Goal: Task Accomplishment & Management: Use online tool/utility

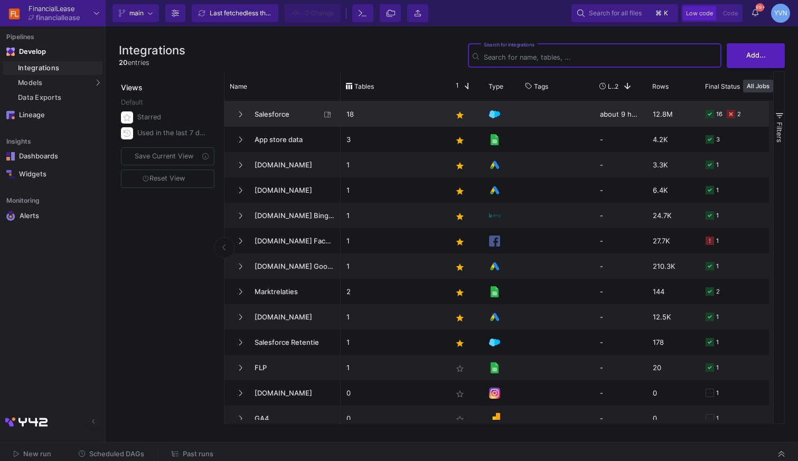
click at [249, 116] on span "Salesforce" at bounding box center [284, 114] width 72 height 25
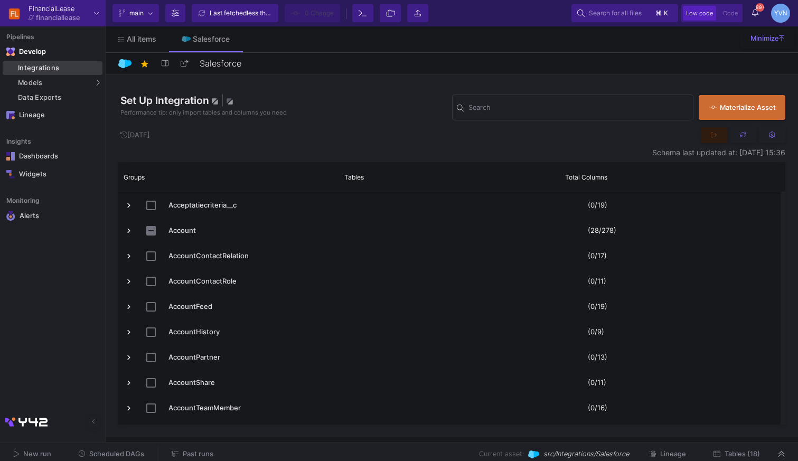
click at [38, 67] on div "Integrations" at bounding box center [59, 68] width 82 height 8
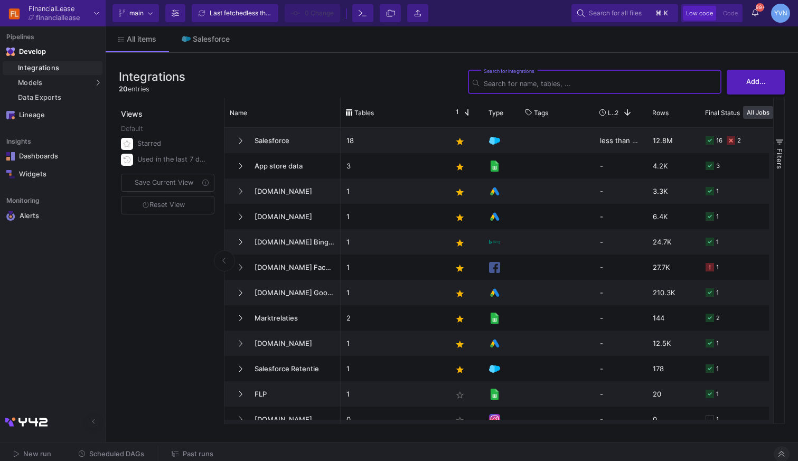
click at [786, 450] on button at bounding box center [782, 454] width 16 height 16
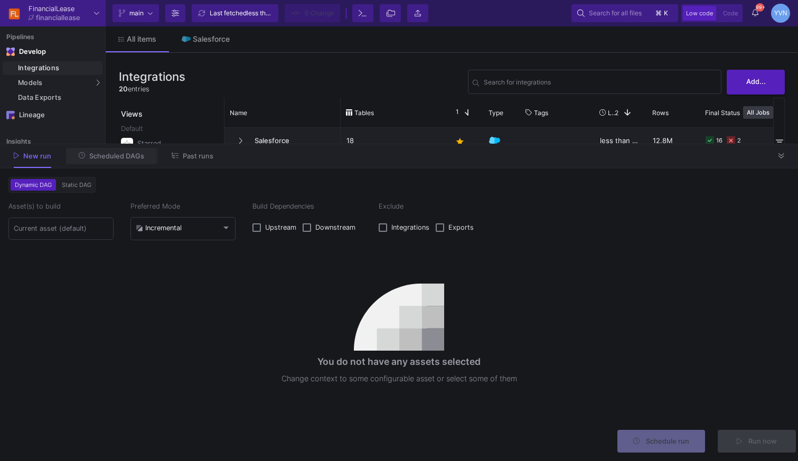
click at [133, 161] on button "Scheduled DAGs" at bounding box center [111, 156] width 91 height 16
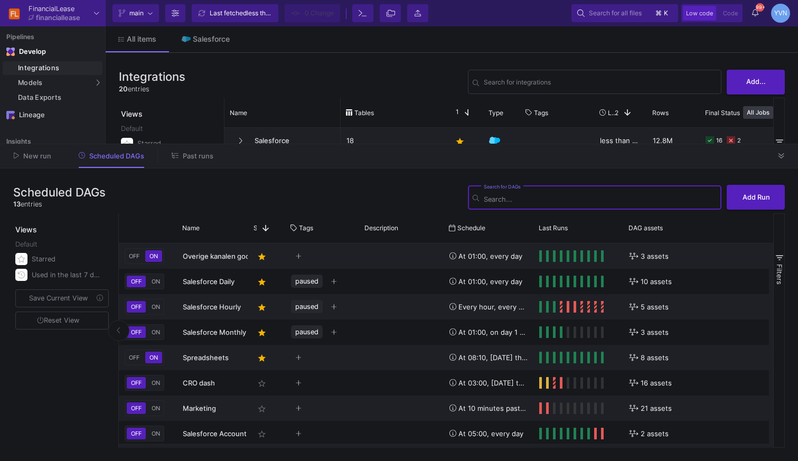
click at [179, 162] on button "Past runs" at bounding box center [192, 156] width 67 height 16
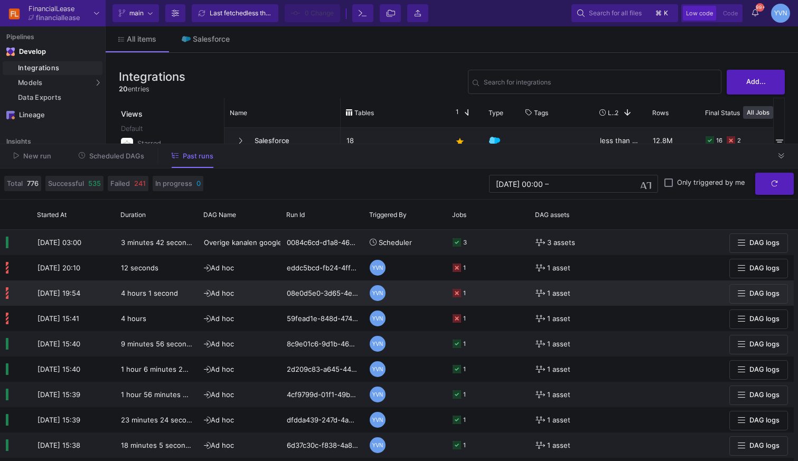
click at [452, 294] on icon at bounding box center [456, 293] width 8 height 8
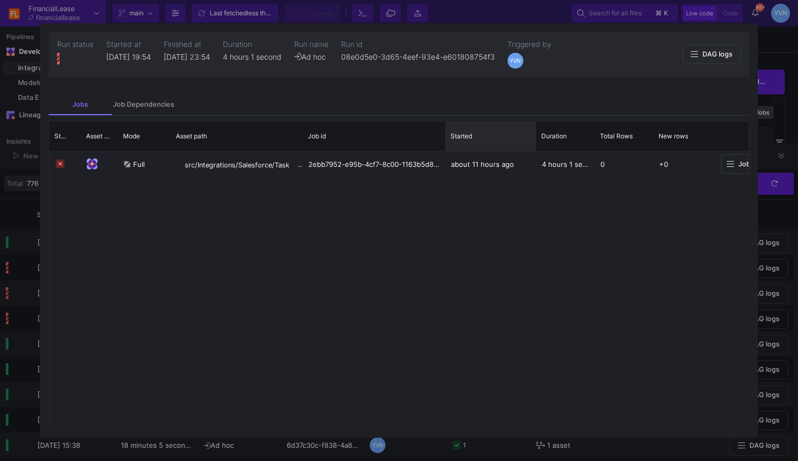
drag, startPoint x: 503, startPoint y: 144, endPoint x: 497, endPoint y: 148, distance: 7.5
click at [534, 148] on div at bounding box center [536, 136] width 4 height 30
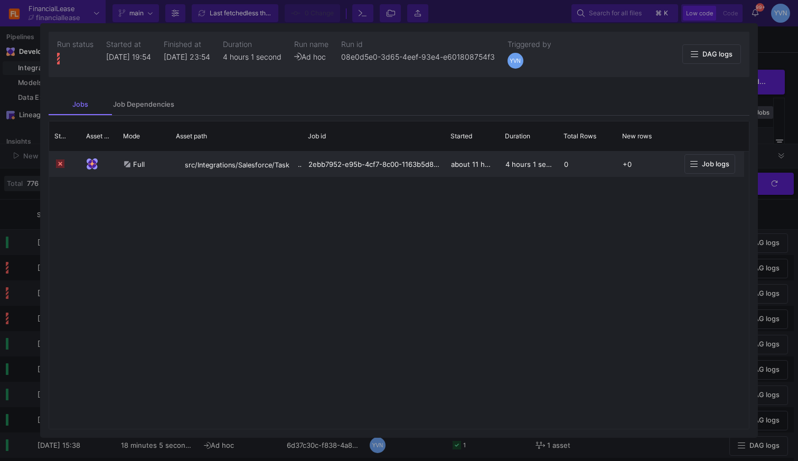
click at [704, 167] on span "Job logs" at bounding box center [715, 164] width 27 height 8
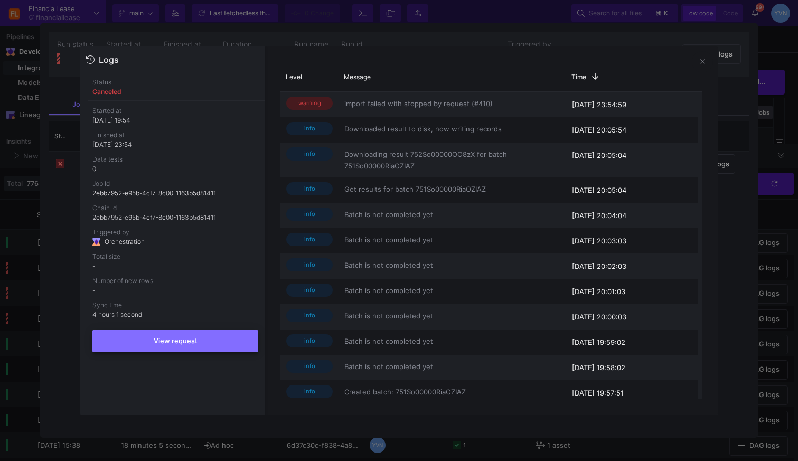
click at [157, 343] on span "View request" at bounding box center [176, 341] width 44 height 8
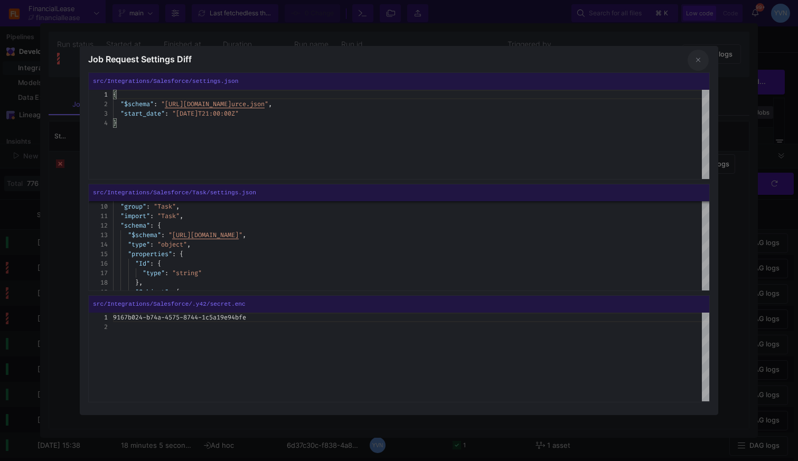
click at [701, 60] on button at bounding box center [697, 60] width 21 height 21
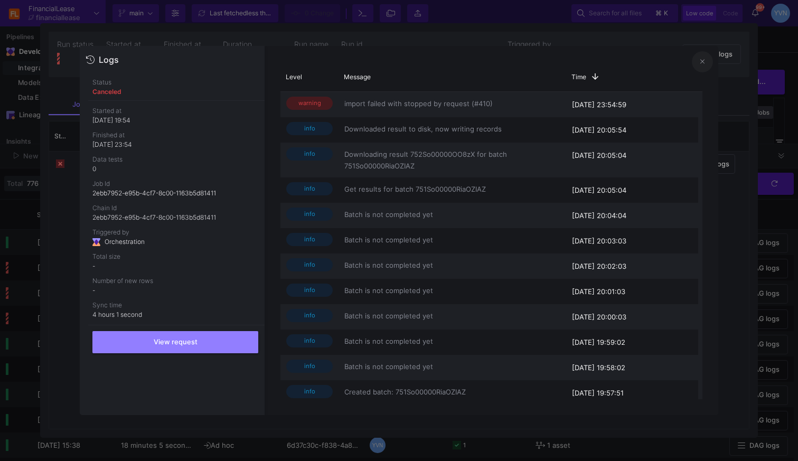
click at [704, 65] on button at bounding box center [702, 61] width 21 height 21
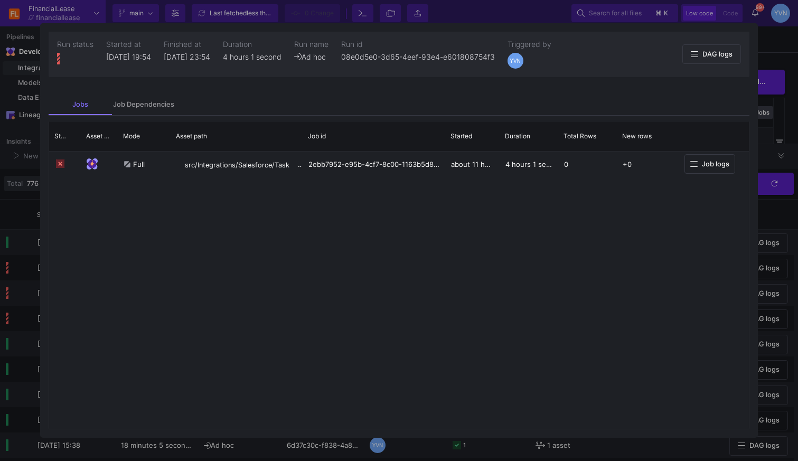
click at [35, 147] on div at bounding box center [399, 230] width 798 height 461
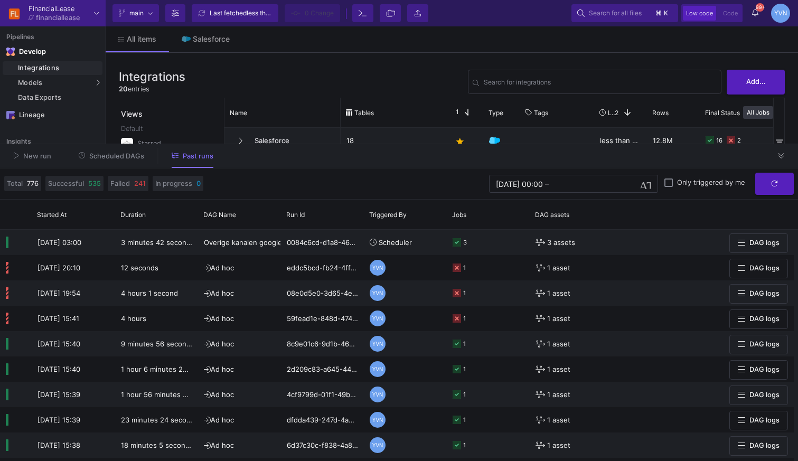
click at [40, 154] on span "New run" at bounding box center [37, 156] width 28 height 8
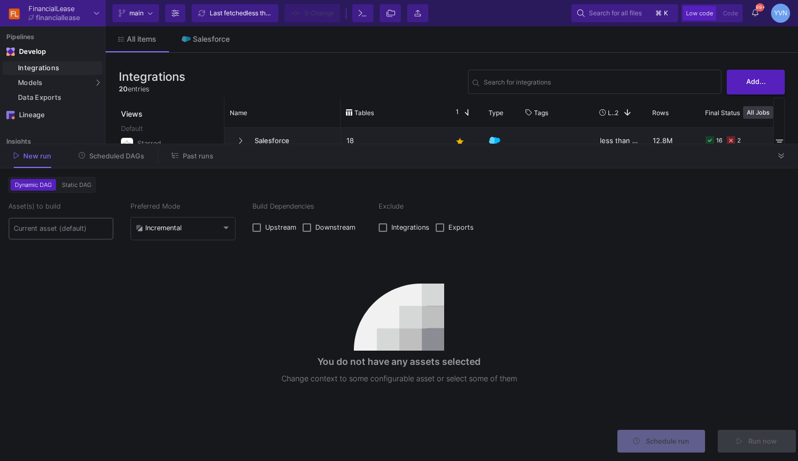
click at [68, 233] on div at bounding box center [61, 228] width 95 height 24
click at [78, 230] on input at bounding box center [61, 228] width 95 height 8
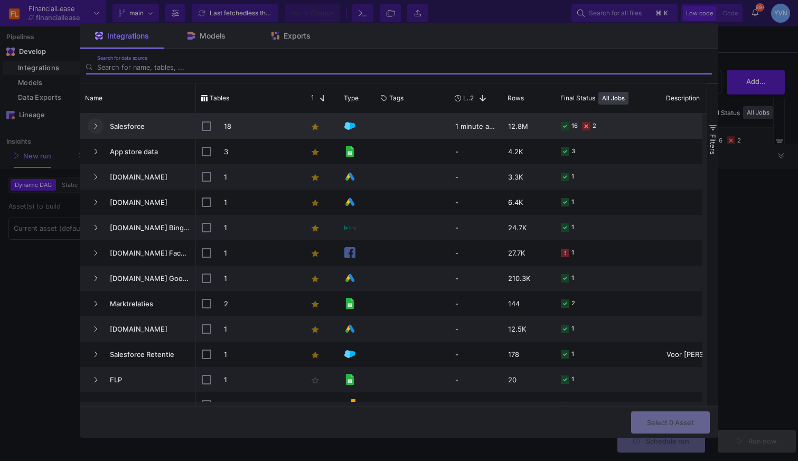
click at [95, 123] on icon "Press SPACE to select this row." at bounding box center [95, 126] width 4 height 7
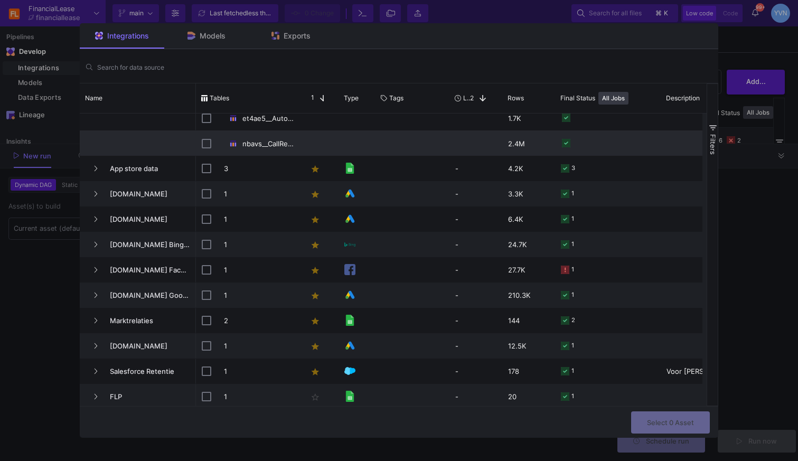
scroll to position [378, 0]
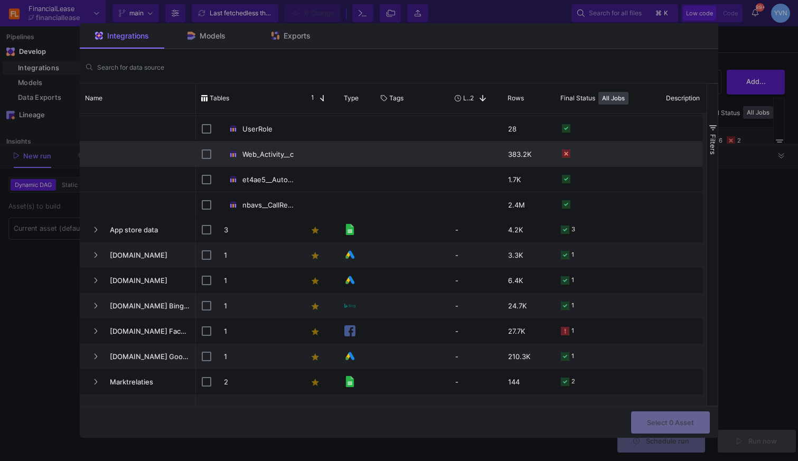
click at [200, 153] on div "Web_Activity__c" at bounding box center [249, 154] width 106 height 25
checkbox input "false"
checkbox input "true"
click at [701, 429] on button "Select 1 Asset" at bounding box center [671, 421] width 78 height 23
type input "1 asset selected"
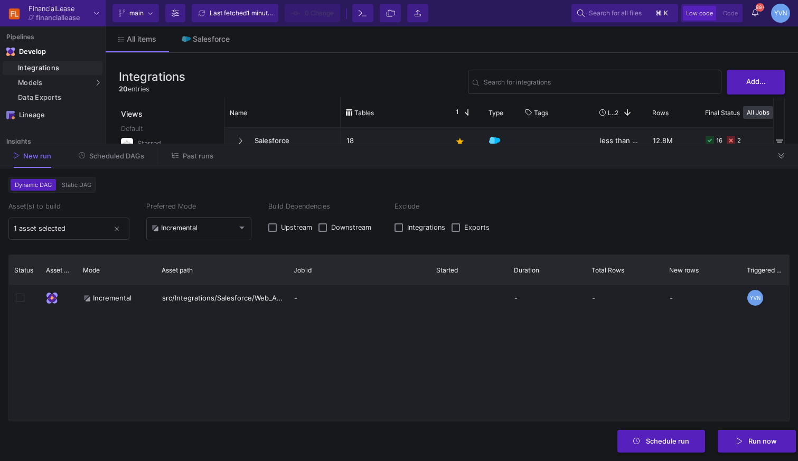
click at [244, 243] on y42-orchestration-dynamic-configurator "Asset(s) to build 1 asset selected Preferred Mode Incremental Build Dependencie…" at bounding box center [398, 311] width 781 height 221
click at [243, 241] on mat-form-field "Incremental" at bounding box center [198, 228] width 105 height 27
click at [237, 235] on div "Incremental" at bounding box center [199, 227] width 95 height 25
click at [194, 254] on span "Full" at bounding box center [199, 252] width 95 height 23
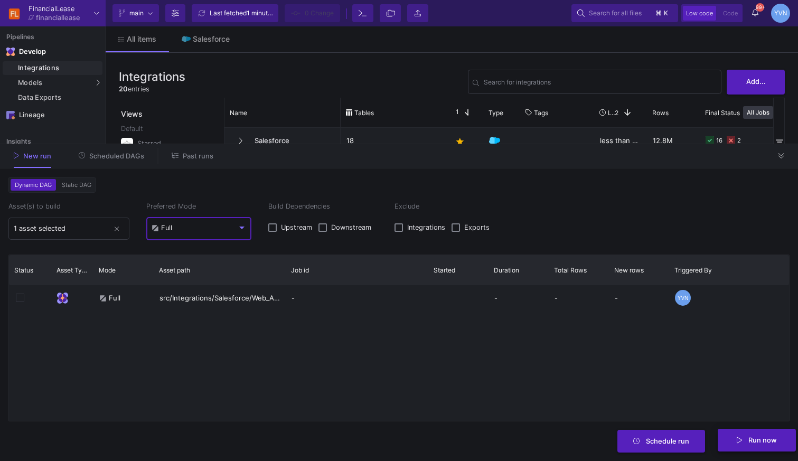
click at [750, 439] on span "Run now" at bounding box center [762, 440] width 29 height 8
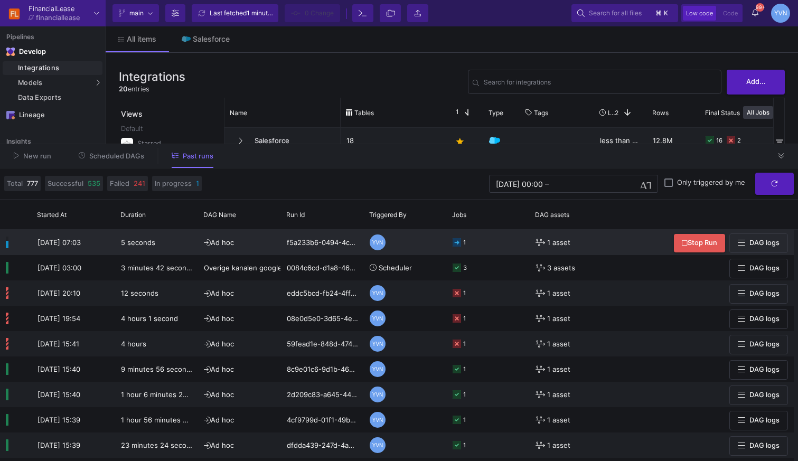
click at [763, 246] on span "DAG logs" at bounding box center [764, 243] width 30 height 8
click at [462, 244] on div "1" at bounding box center [458, 242] width 13 height 25
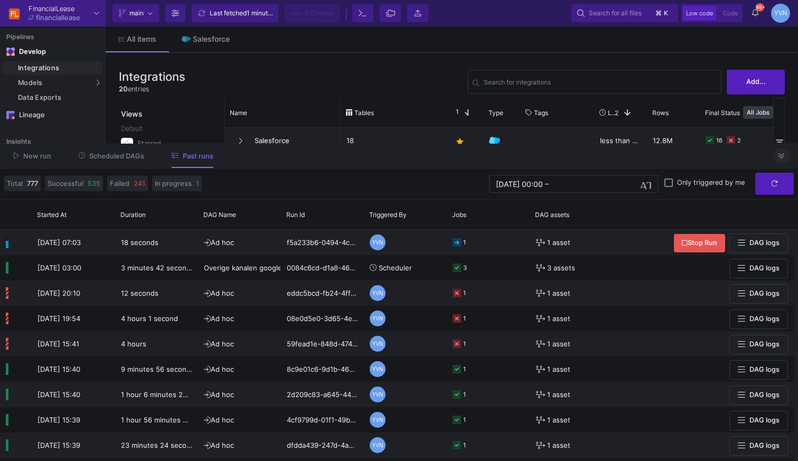
click at [780, 156] on icon at bounding box center [781, 156] width 6 height 7
